Goal: Information Seeking & Learning: Learn about a topic

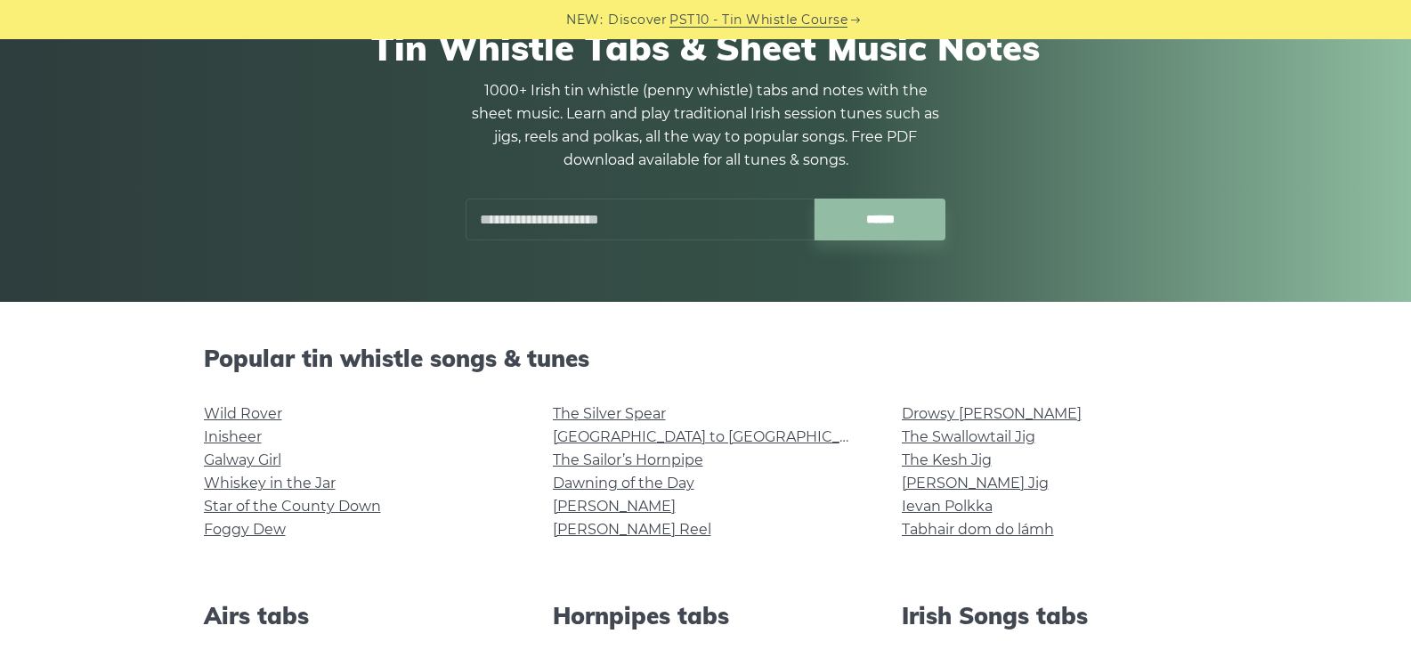
scroll to position [174, 0]
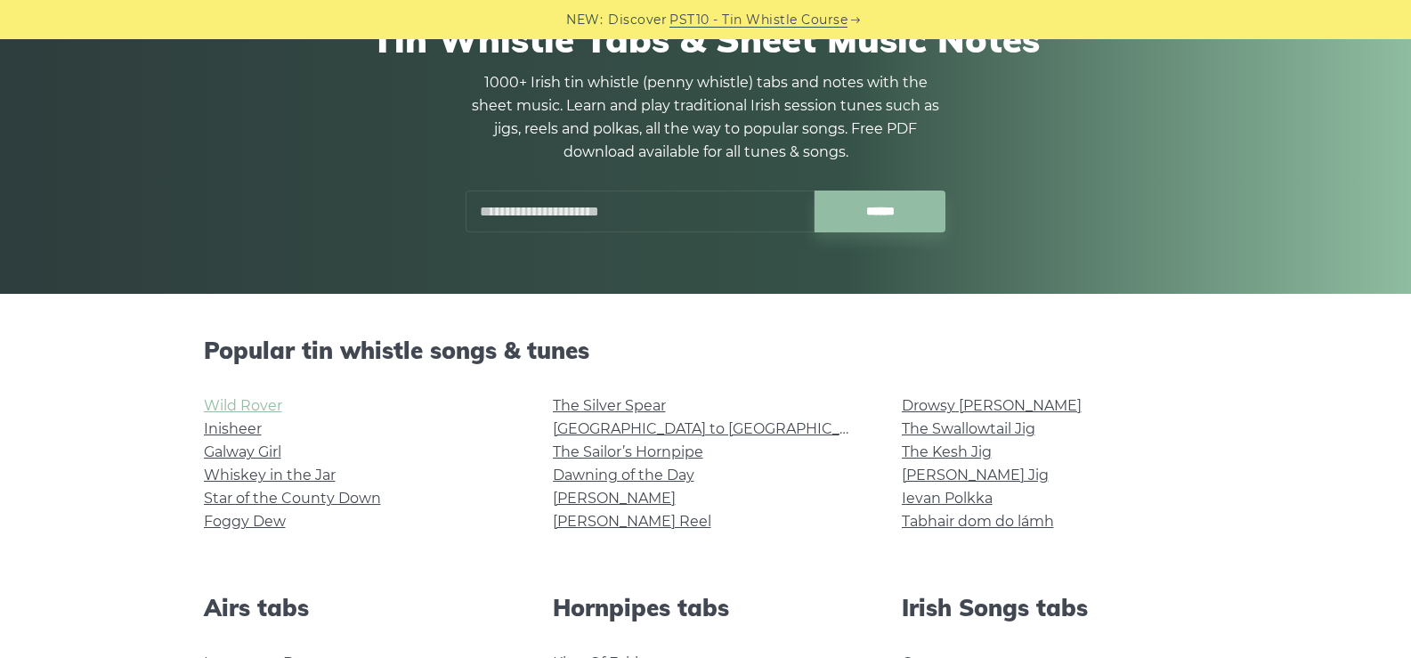
click at [240, 401] on link "Wild Rover" at bounding box center [243, 405] width 78 height 17
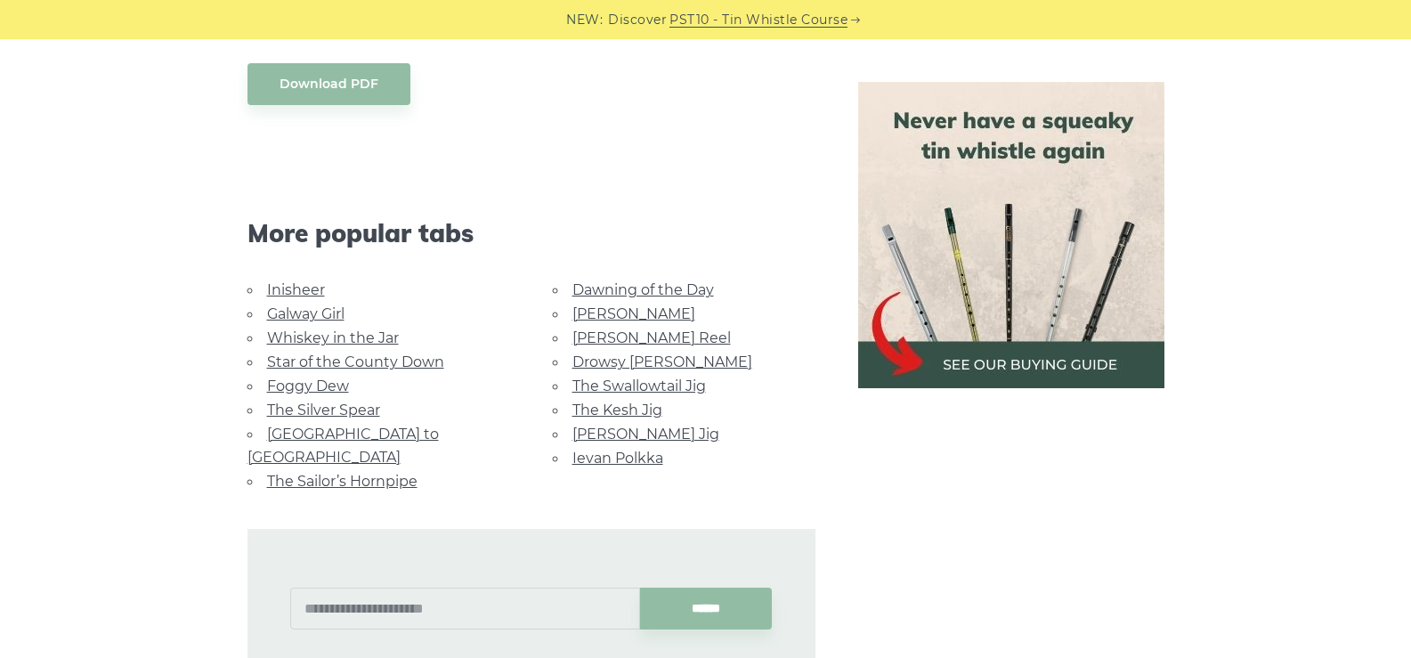
scroll to position [1657, 0]
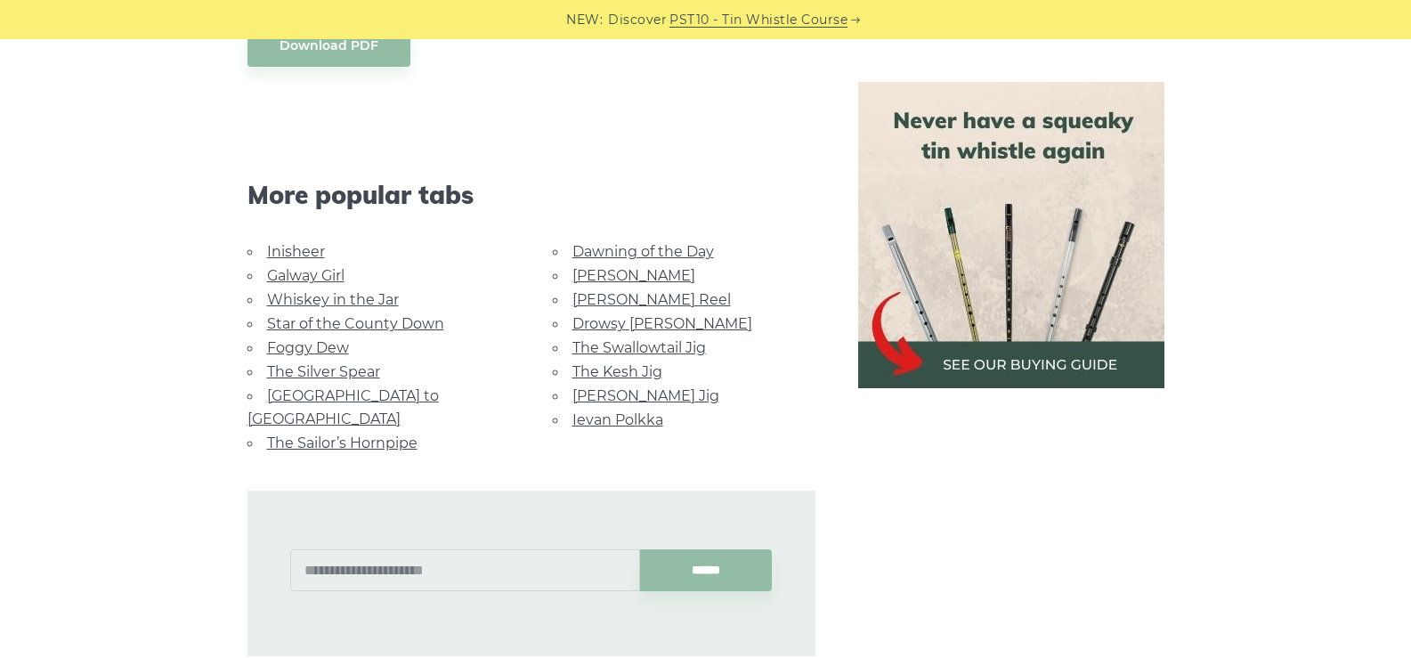
click at [368, 296] on link "Whiskey in the Jar" at bounding box center [333, 299] width 132 height 17
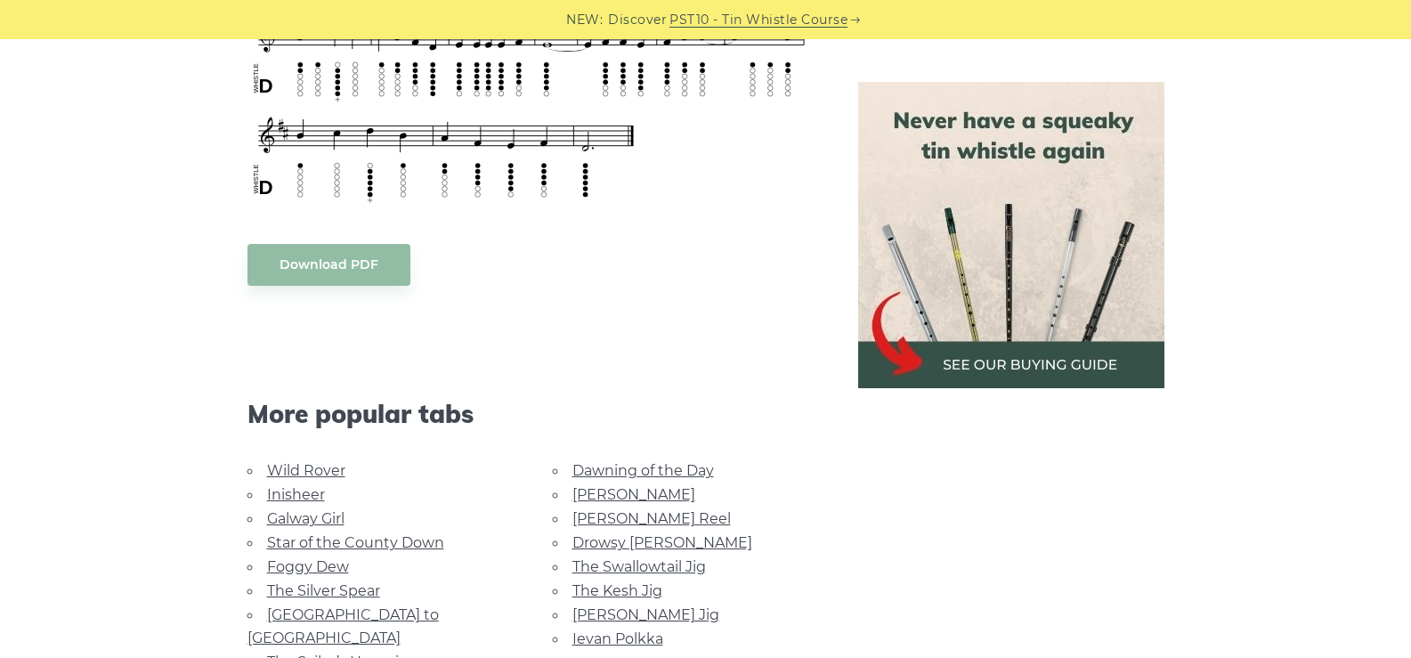
scroll to position [872, 0]
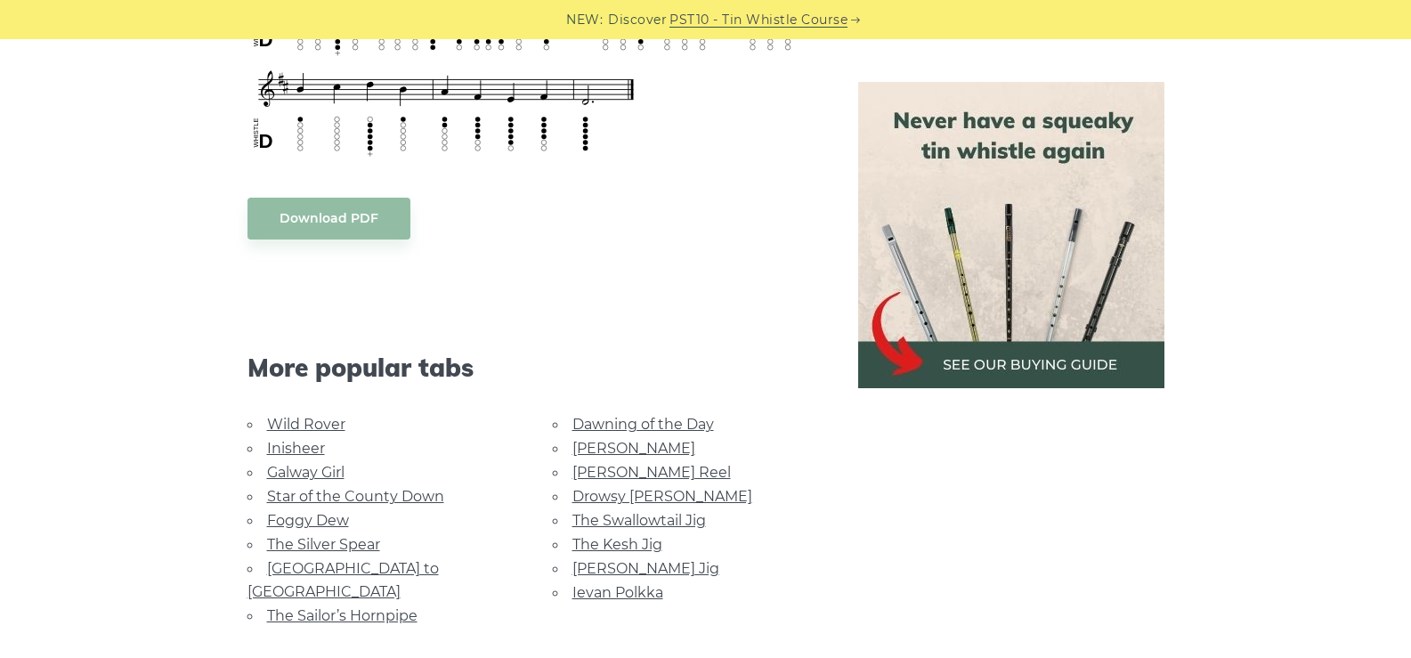
click at [392, 568] on link "[GEOGRAPHIC_DATA] to [GEOGRAPHIC_DATA]" at bounding box center [342, 580] width 191 height 40
click at [663, 518] on link "The Swallowtail Jig" at bounding box center [638, 520] width 133 height 17
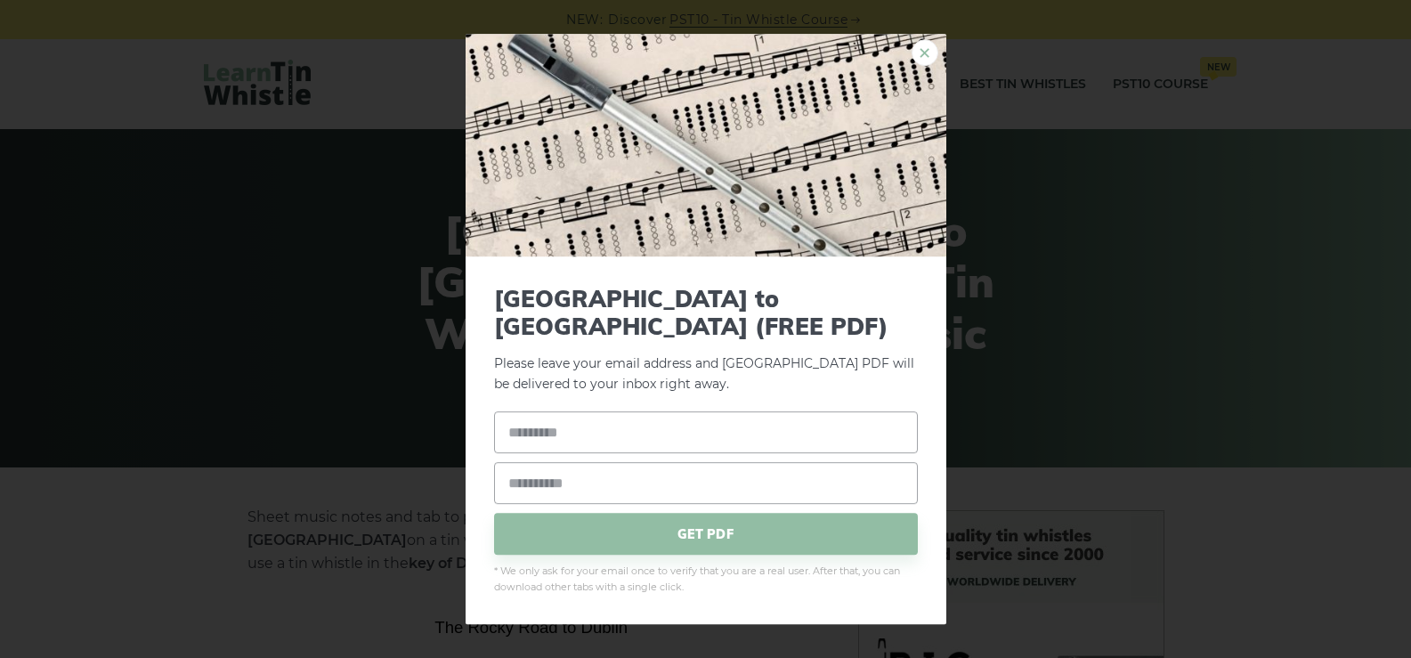
click at [913, 66] on link "×" at bounding box center [924, 52] width 27 height 27
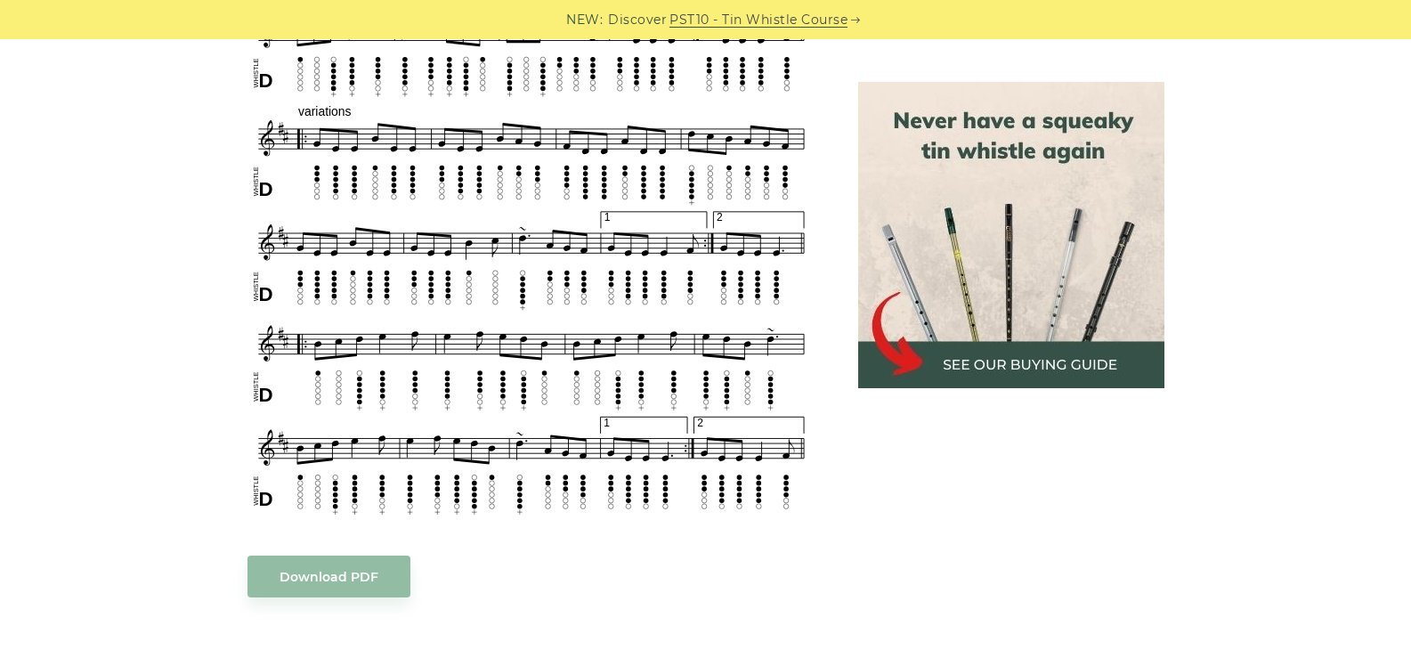
scroll to position [968, 0]
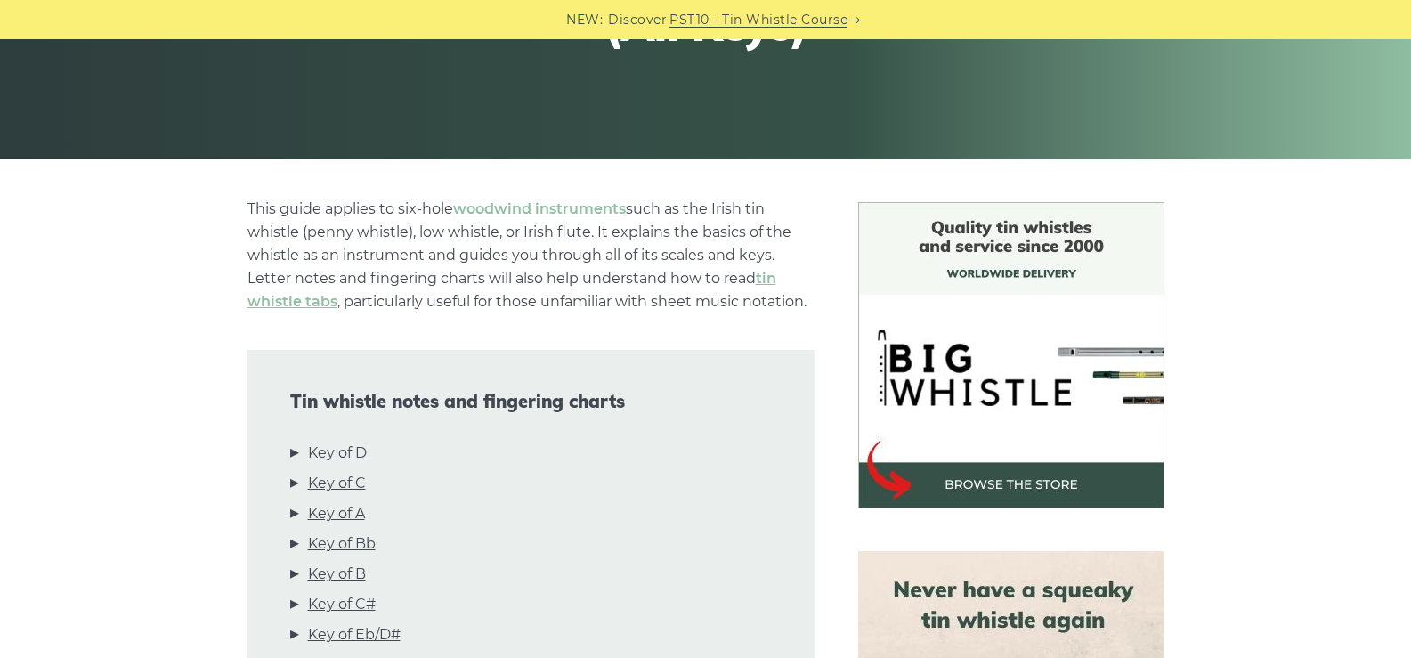
scroll to position [601, 0]
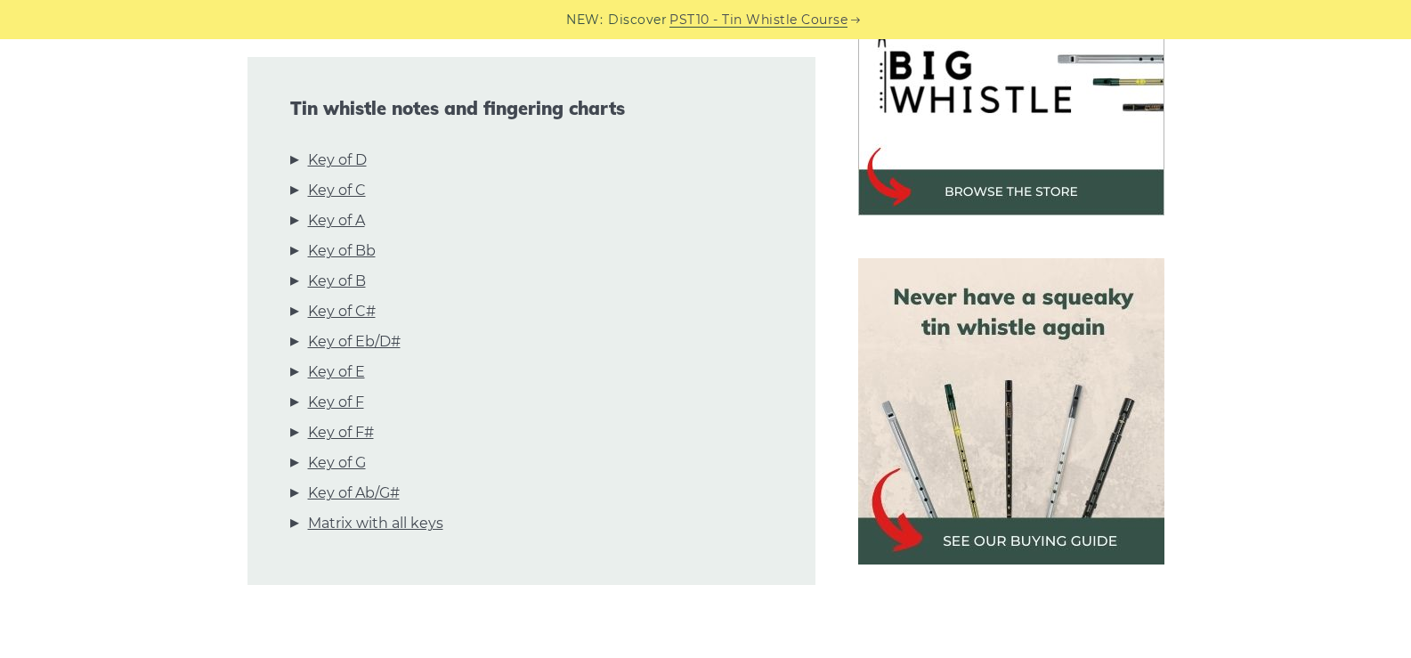
drag, startPoint x: 1414, startPoint y: 28, endPoint x: 1422, endPoint y: 61, distance: 33.9
click at [363, 399] on link "Key of F" at bounding box center [336, 402] width 56 height 23
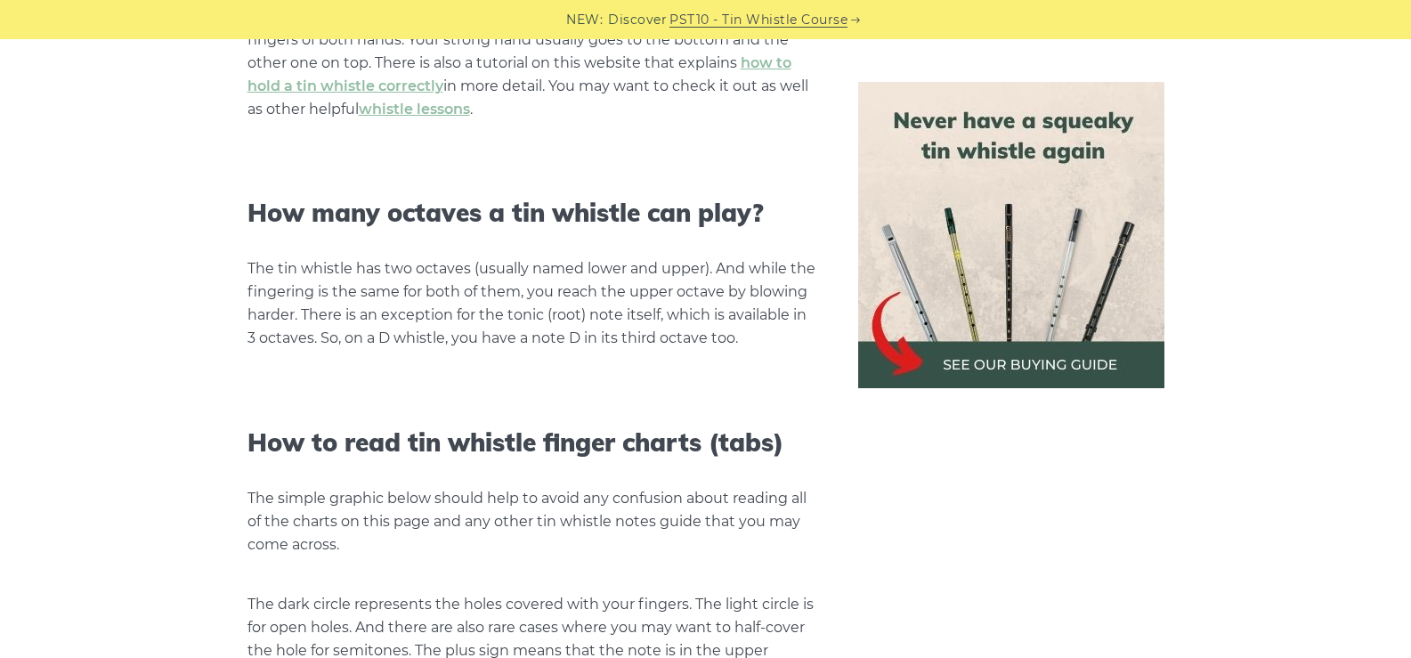
scroll to position [3316, 0]
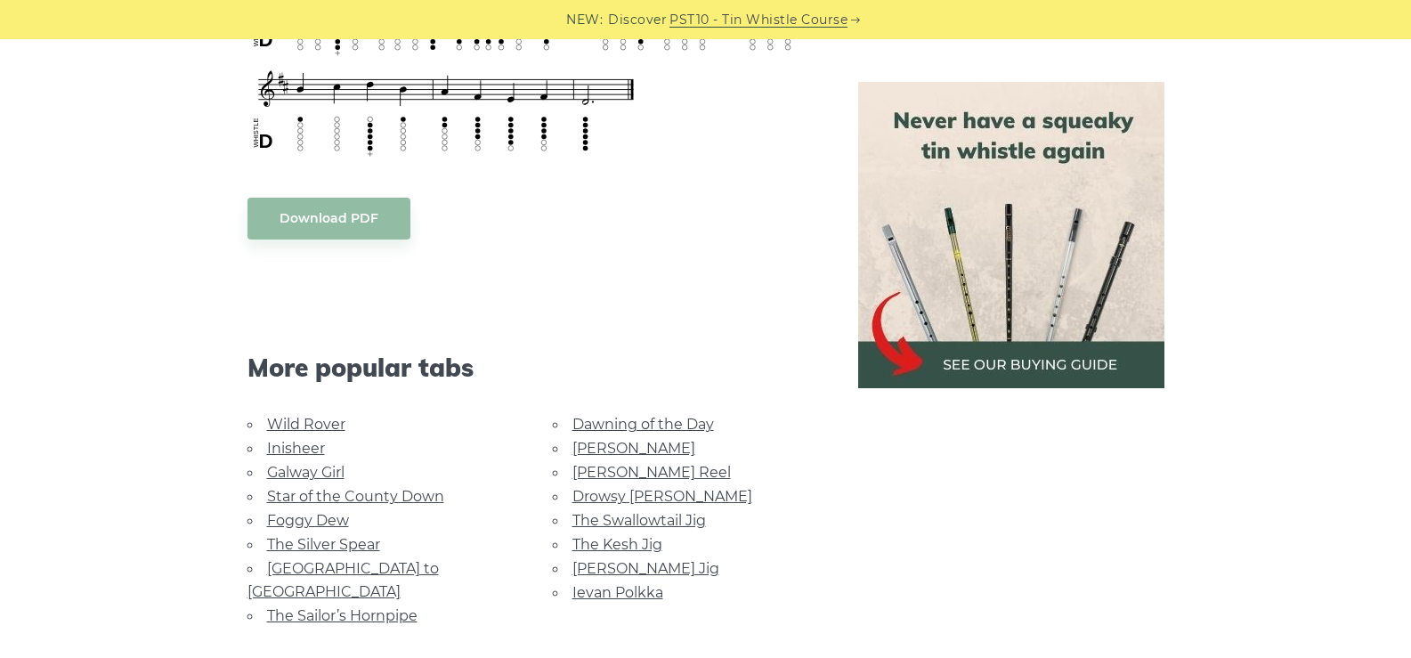
click at [657, 571] on link "[PERSON_NAME] Jig" at bounding box center [645, 568] width 147 height 17
